Goal: Information Seeking & Learning: Find contact information

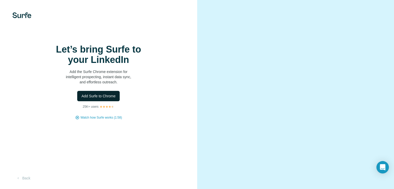
click at [101, 99] on span "Add Surfe to Chrome" at bounding box center [98, 96] width 34 height 5
click at [93, 99] on span "Add Surfe to Chrome" at bounding box center [98, 96] width 34 height 5
click at [100, 120] on span "Watch how Surfe works (1:58)" at bounding box center [101, 117] width 41 height 5
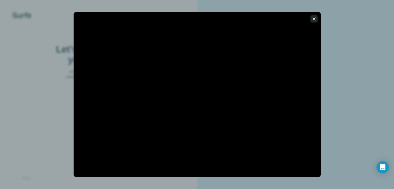
click at [314, 19] on icon "button" at bounding box center [314, 18] width 5 height 5
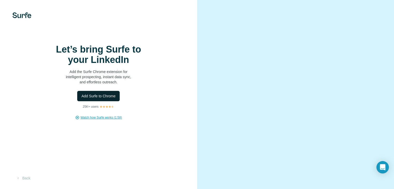
click at [108, 99] on span "Add Surfe to Chrome" at bounding box center [98, 96] width 34 height 5
click at [82, 99] on span "Add Surfe to Chrome" at bounding box center [98, 96] width 34 height 5
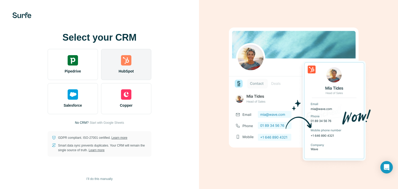
click at [130, 62] on img at bounding box center [126, 60] width 10 height 10
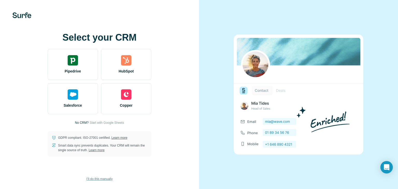
click at [100, 178] on span "I’ll do this manually" at bounding box center [99, 179] width 26 height 5
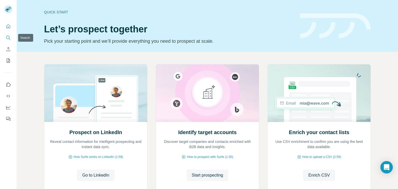
click at [7, 38] on icon "Search" at bounding box center [8, 37] width 5 height 5
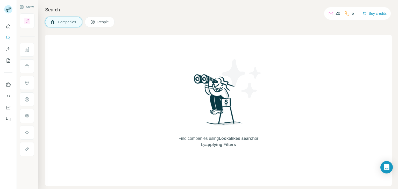
click at [102, 24] on span "People" at bounding box center [103, 21] width 12 height 5
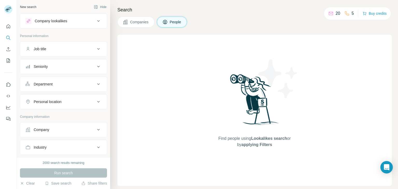
click at [68, 135] on button "Company" at bounding box center [63, 130] width 87 height 12
click at [95, 23] on icon at bounding box center [98, 21] width 6 height 6
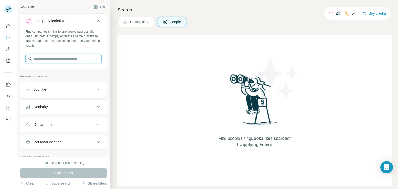
click at [58, 58] on input "text" at bounding box center [63, 58] width 76 height 9
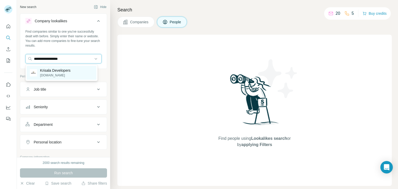
type input "**********"
click at [53, 71] on p "Krisala Developers" at bounding box center [55, 70] width 31 height 5
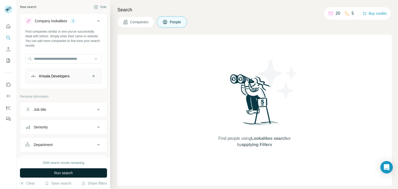
click at [57, 171] on span "Run search" at bounding box center [63, 173] width 19 height 5
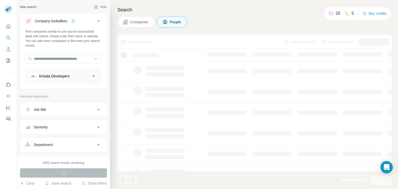
click at [143, 23] on span "Companies" at bounding box center [139, 21] width 19 height 5
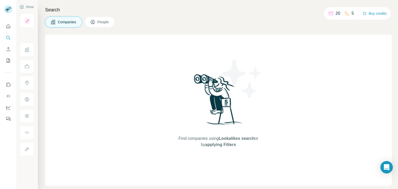
click at [100, 22] on span "People" at bounding box center [103, 21] width 12 height 5
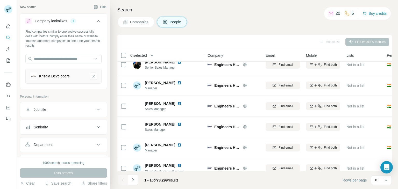
scroll to position [100, 0]
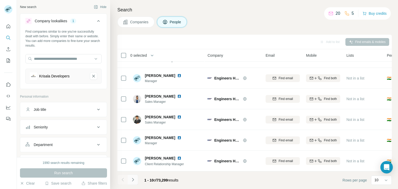
click at [133, 179] on icon "Navigate to next page" at bounding box center [133, 179] width 2 height 3
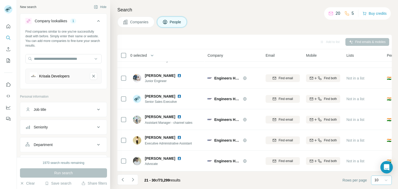
click at [387, 182] on icon at bounding box center [386, 180] width 5 height 5
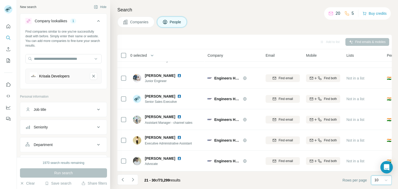
scroll to position [0, 0]
click at [387, 182] on icon at bounding box center [386, 180] width 5 height 5
click at [123, 178] on icon "Navigate to previous page" at bounding box center [122, 179] width 5 height 5
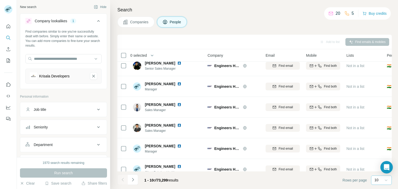
scroll to position [100, 0]
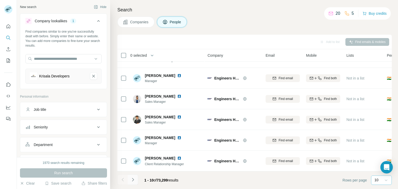
click at [133, 181] on icon "Navigate to next page" at bounding box center [132, 179] width 5 height 5
click at [132, 180] on icon "Navigate to next page" at bounding box center [132, 179] width 5 height 5
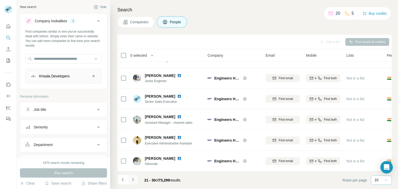
click at [132, 181] on icon "Navigate to next page" at bounding box center [132, 179] width 5 height 5
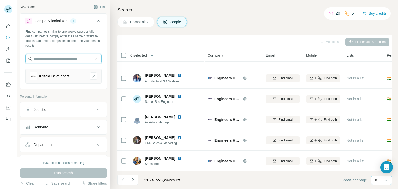
click at [51, 59] on input "text" at bounding box center [63, 58] width 76 height 9
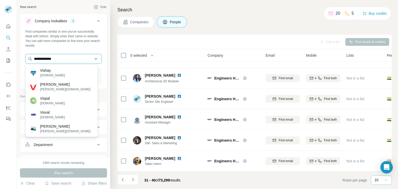
type input "**********"
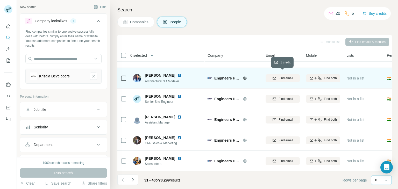
click at [287, 76] on span "Find email" at bounding box center [286, 78] width 14 height 5
click at [7, 27] on icon "Quick start" at bounding box center [8, 26] width 5 height 5
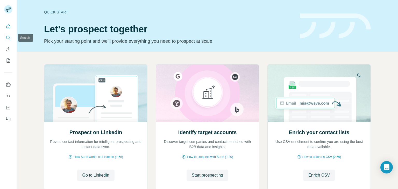
click at [8, 39] on icon "Search" at bounding box center [8, 37] width 5 height 5
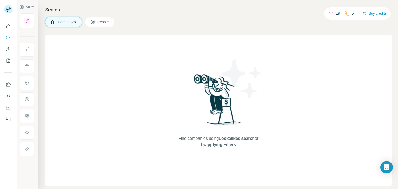
click at [98, 20] on span "People" at bounding box center [103, 21] width 12 height 5
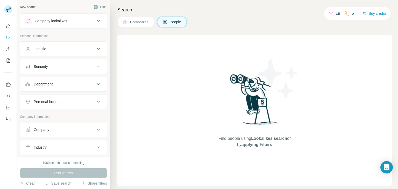
click at [60, 22] on div "Company lookalikes" at bounding box center [51, 20] width 32 height 5
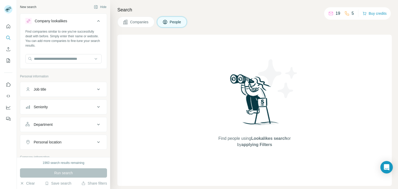
click at [60, 22] on div "Company lookalikes" at bounding box center [51, 20] width 32 height 5
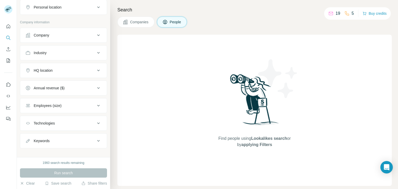
scroll to position [99, 0]
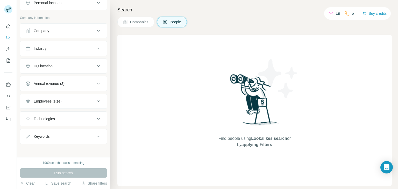
click at [180, 20] on span "People" at bounding box center [176, 21] width 12 height 5
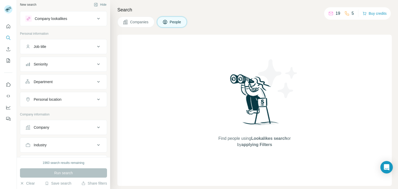
scroll to position [0, 0]
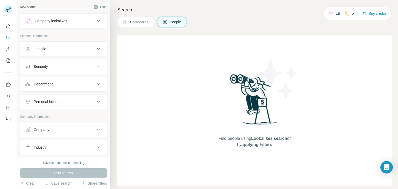
click at [57, 19] on div "Company lookalikes" at bounding box center [51, 20] width 32 height 5
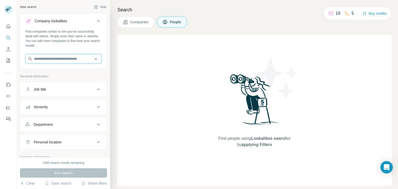
click at [46, 60] on input "text" at bounding box center [63, 58] width 76 height 9
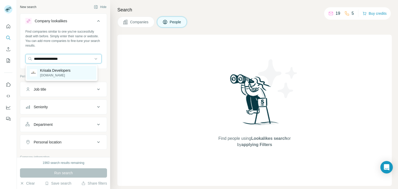
type input "**********"
click at [45, 72] on p "Krisala Developers" at bounding box center [55, 70] width 31 height 5
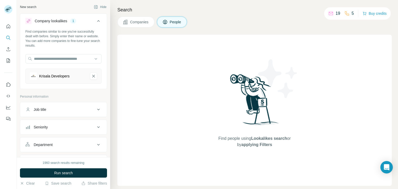
click at [95, 107] on icon at bounding box center [98, 110] width 6 height 6
click at [39, 123] on input "text" at bounding box center [58, 122] width 66 height 9
type input "**********"
click at [95, 141] on icon at bounding box center [98, 143] width 6 height 6
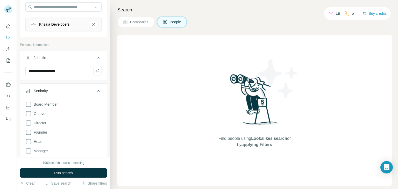
scroll to position [62, 0]
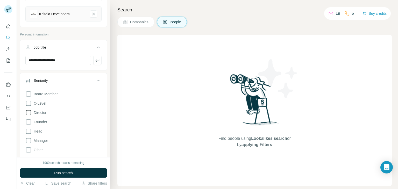
click at [28, 112] on icon at bounding box center [28, 113] width 6 height 6
click at [27, 103] on icon at bounding box center [28, 103] width 6 height 6
click at [29, 95] on icon at bounding box center [28, 94] width 6 height 6
click at [28, 104] on icon at bounding box center [28, 103] width 5 height 5
click at [30, 132] on icon at bounding box center [28, 131] width 6 height 6
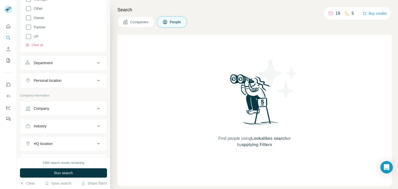
scroll to position [218, 0]
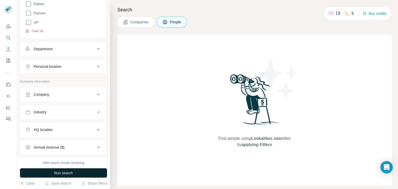
click at [71, 177] on button "Run search" at bounding box center [63, 172] width 87 height 9
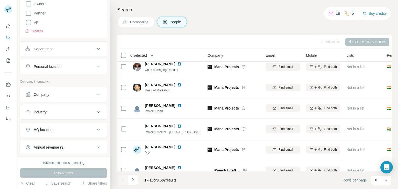
scroll to position [100, 0]
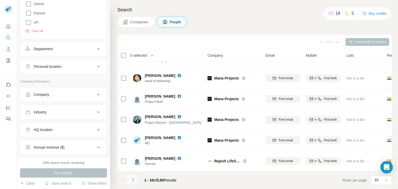
click at [134, 180] on icon "Navigate to next page" at bounding box center [132, 179] width 5 height 5
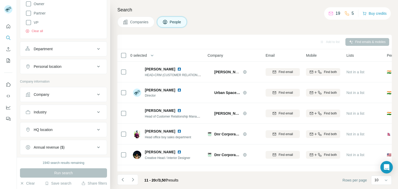
scroll to position [0, 0]
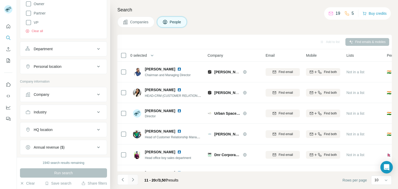
click at [135, 181] on icon "Navigate to next page" at bounding box center [132, 179] width 5 height 5
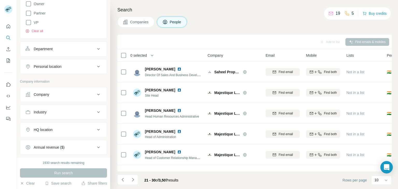
click at [95, 93] on icon at bounding box center [98, 94] width 6 height 6
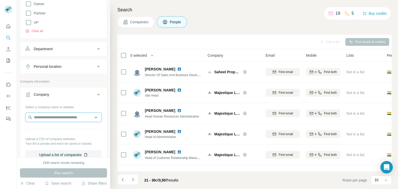
click at [67, 118] on input "text" at bounding box center [63, 117] width 76 height 9
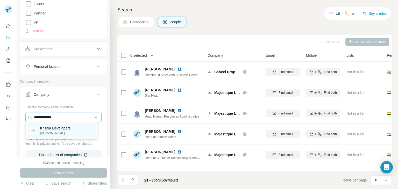
type input "**********"
click at [52, 131] on p "[DOMAIN_NAME]" at bounding box center [55, 133] width 31 height 5
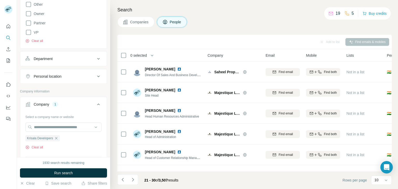
scroll to position [228, 0]
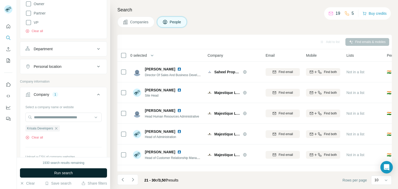
click at [54, 173] on span "Run search" at bounding box center [63, 173] width 19 height 5
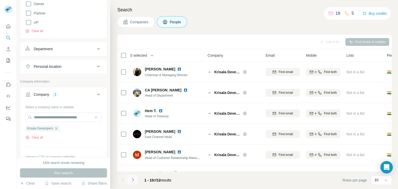
click at [134, 181] on icon "Navigate to next page" at bounding box center [132, 179] width 5 height 5
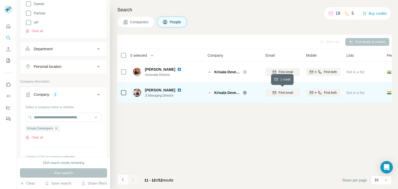
click at [282, 93] on span "Find email" at bounding box center [286, 92] width 14 height 5
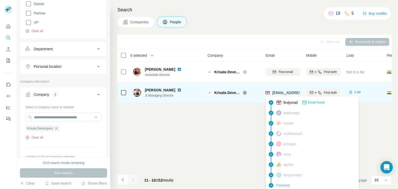
click at [282, 93] on span "[EMAIL_ADDRESS][DOMAIN_NAME]" at bounding box center [302, 93] width 61 height 4
click at [285, 91] on span "[EMAIL_ADDRESS][DOMAIN_NAME]" at bounding box center [302, 93] width 61 height 4
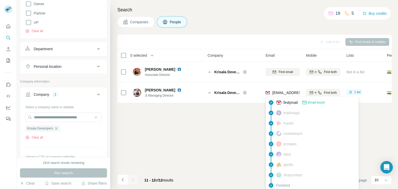
click at [286, 103] on span "findymail" at bounding box center [291, 102] width 14 height 5
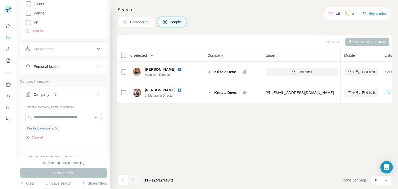
drag, startPoint x: 301, startPoint y: 55, endPoint x: 341, endPoint y: 55, distance: 40.2
click at [0, 0] on tr "0 selected People Company Email Mobile Lists Personal location Seniority Depart…" at bounding box center [0, 0] width 0 height 0
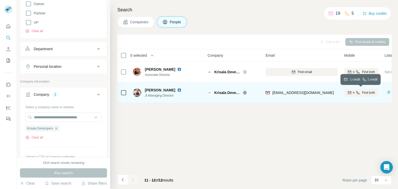
click at [363, 95] on span "Find both" at bounding box center [368, 92] width 13 height 5
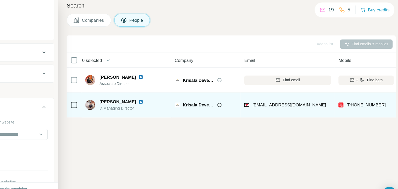
drag, startPoint x: 381, startPoint y: 58, endPoint x: 393, endPoint y: 59, distance: 13.0
click at [393, 59] on div "Search Companies People Add to list Find emails & mobiles 0 selected People Com…" at bounding box center [254, 94] width 288 height 189
drag, startPoint x: 272, startPoint y: 93, endPoint x: 306, endPoint y: 94, distance: 33.7
click at [306, 94] on div "[EMAIL_ADDRESS][DOMAIN_NAME]" at bounding box center [302, 93] width 72 height 14
copy span "[EMAIL_ADDRESS][DOMAIN_NAME]"
